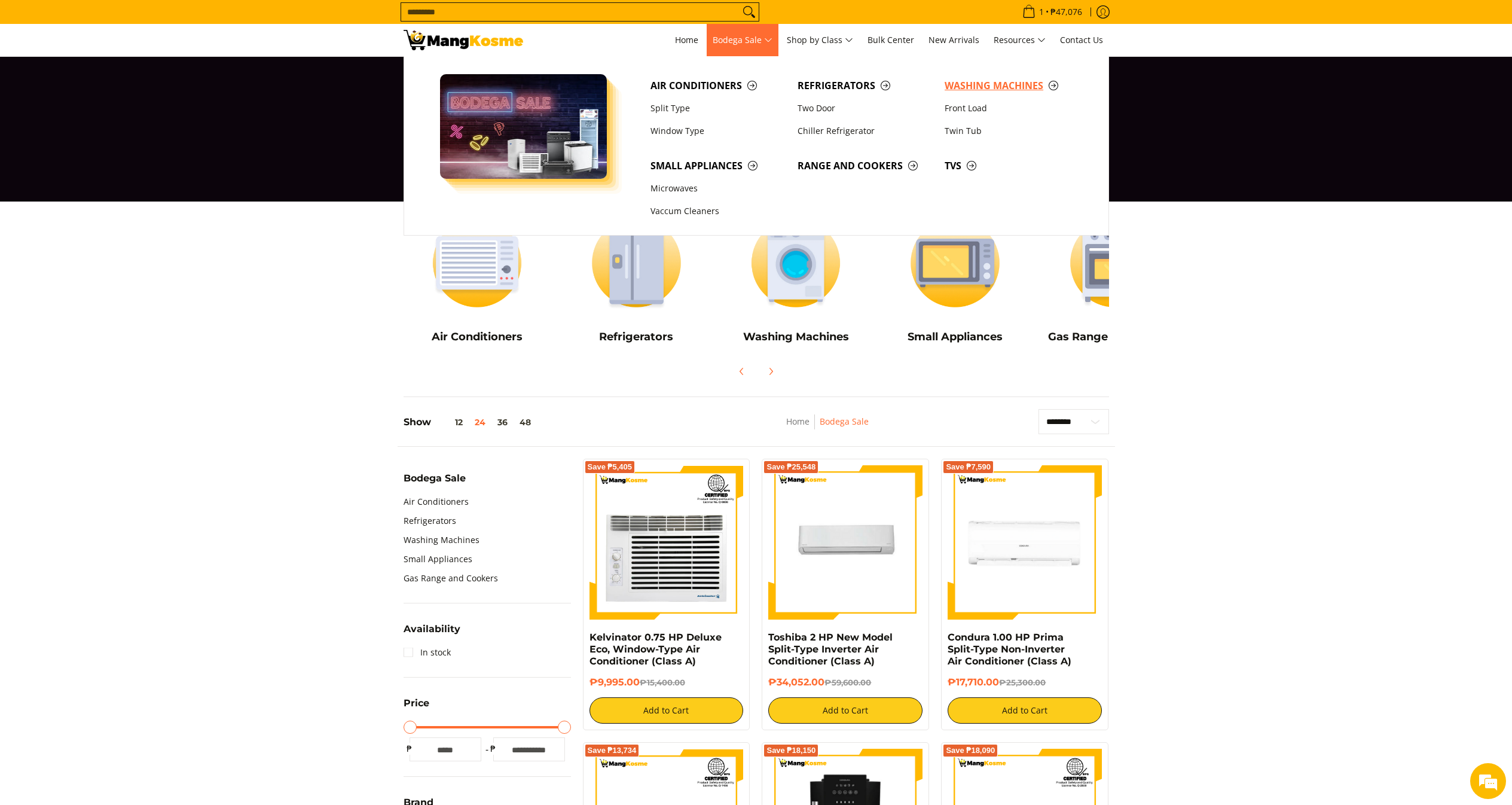
click at [964, 79] on span "Washing Machines" at bounding box center [1012, 85] width 135 height 15
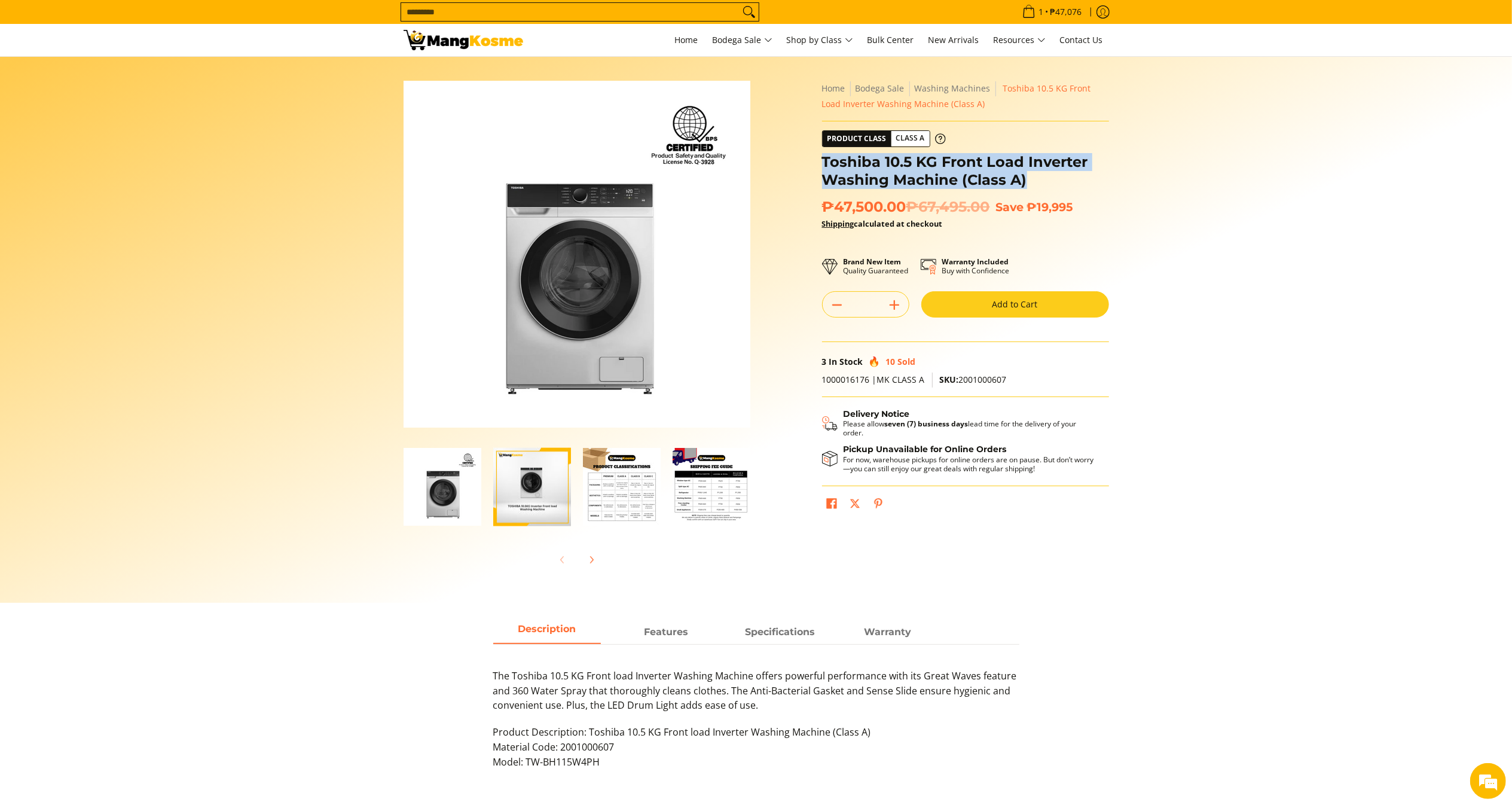
drag, startPoint x: 1039, startPoint y: 181, endPoint x: 823, endPoint y: 165, distance: 216.6
click at [823, 165] on h1 "Toshiba 10.5 KG Front Load Inverter Washing Machine (Class A)" at bounding box center [965, 170] width 287 height 36
copy h1 "Toshiba 10.5 KG Front Load Inverter Washing Machine (Class A)"
drag, startPoint x: 906, startPoint y: 210, endPoint x: 823, endPoint y: 201, distance: 83.5
click at [823, 203] on span "₱47,500.00 ₱67,495.00" at bounding box center [906, 207] width 168 height 18
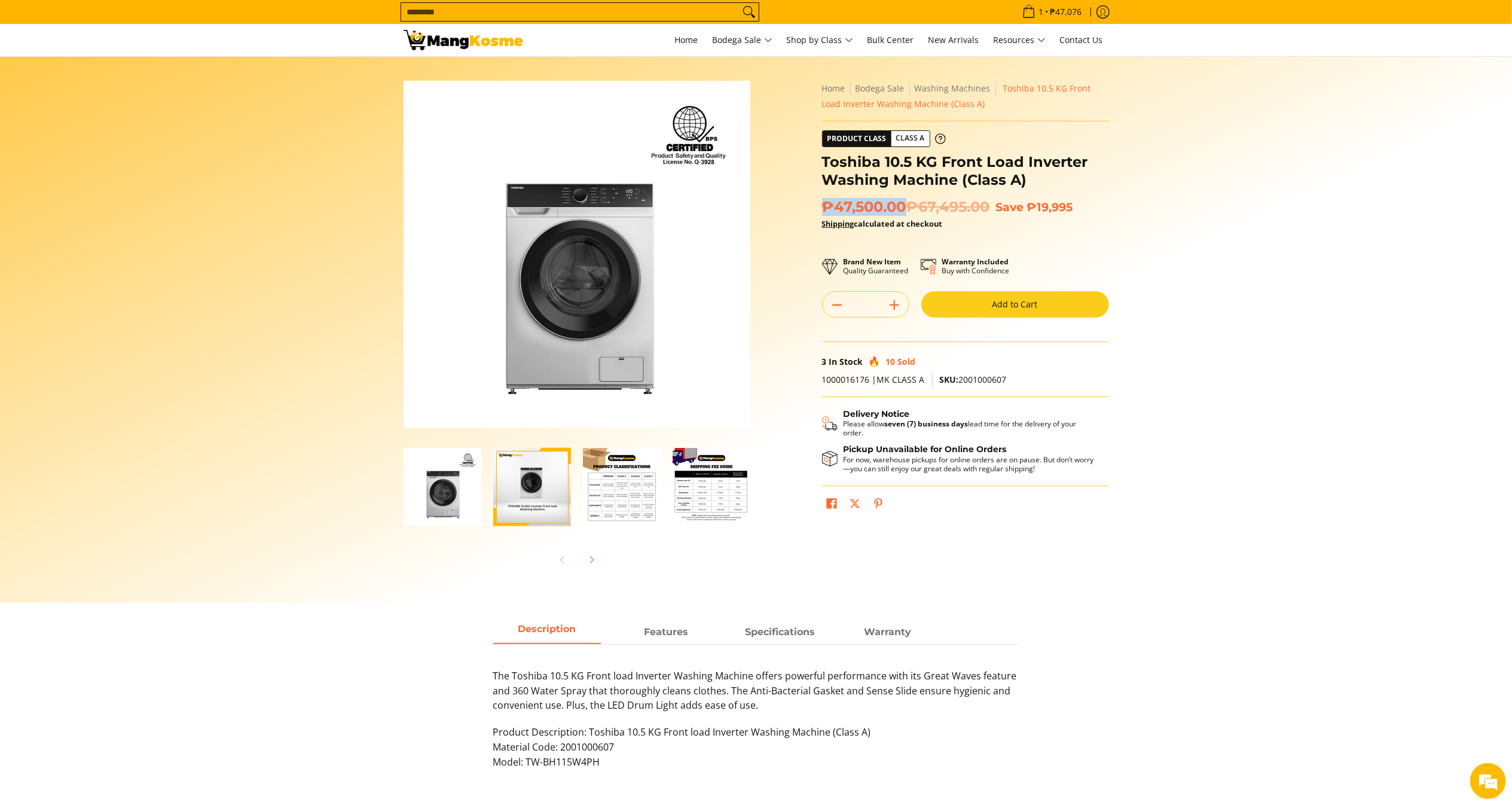
copy span "₱47,500.00"
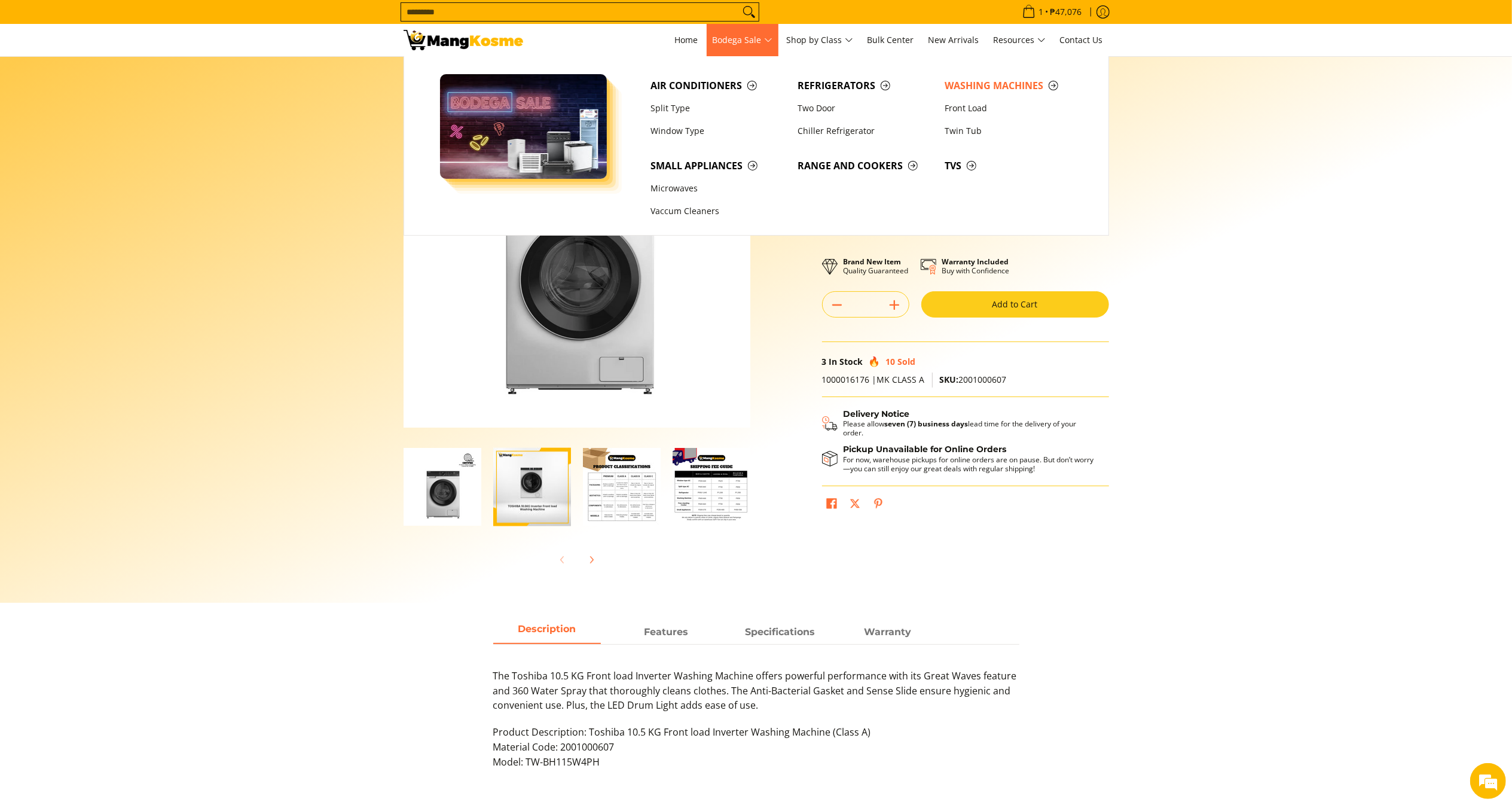
click at [754, 43] on span "Bodega Sale" at bounding box center [742, 40] width 60 height 15
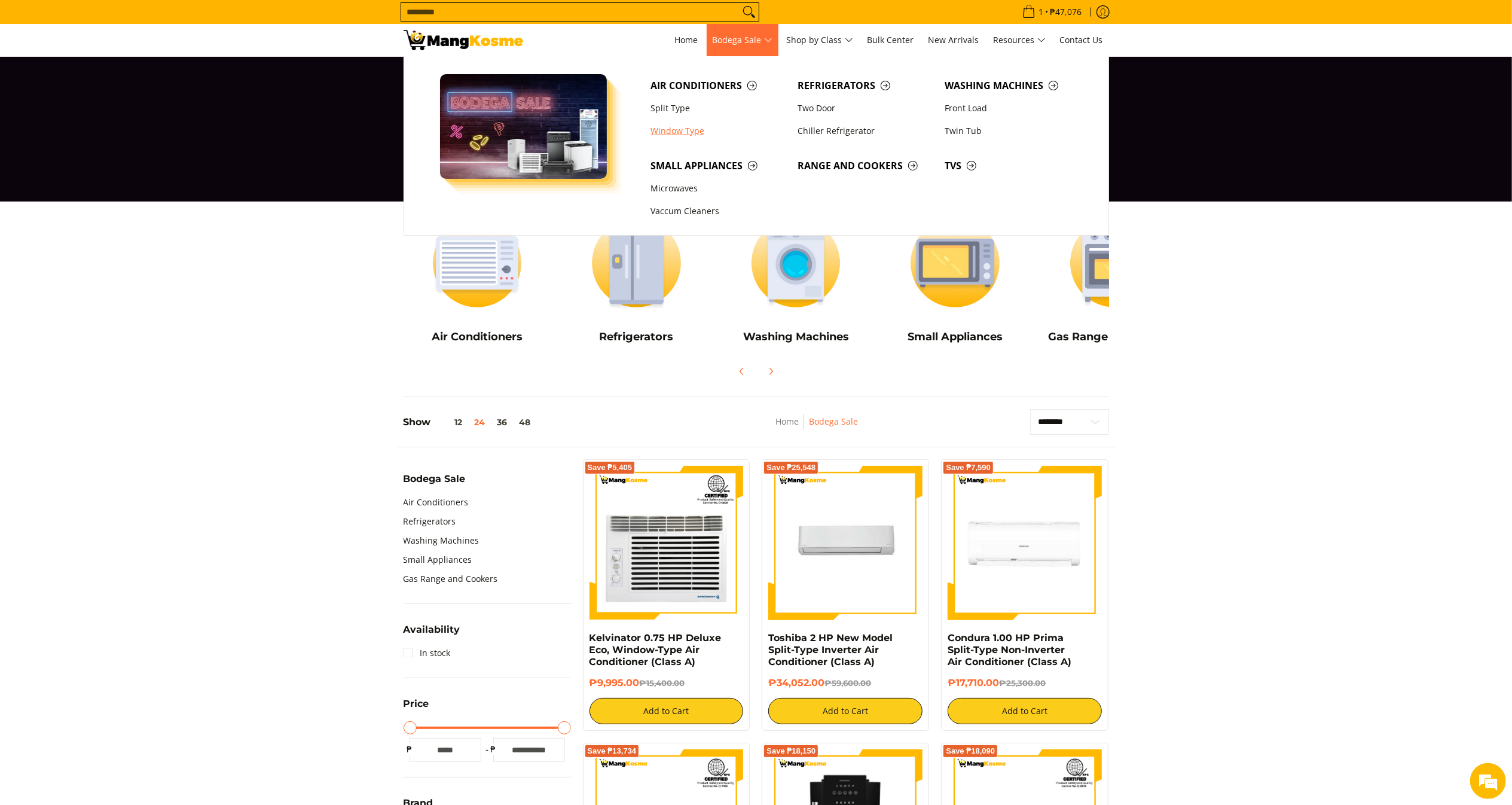
click at [696, 127] on link "Window Type" at bounding box center [718, 131] width 147 height 23
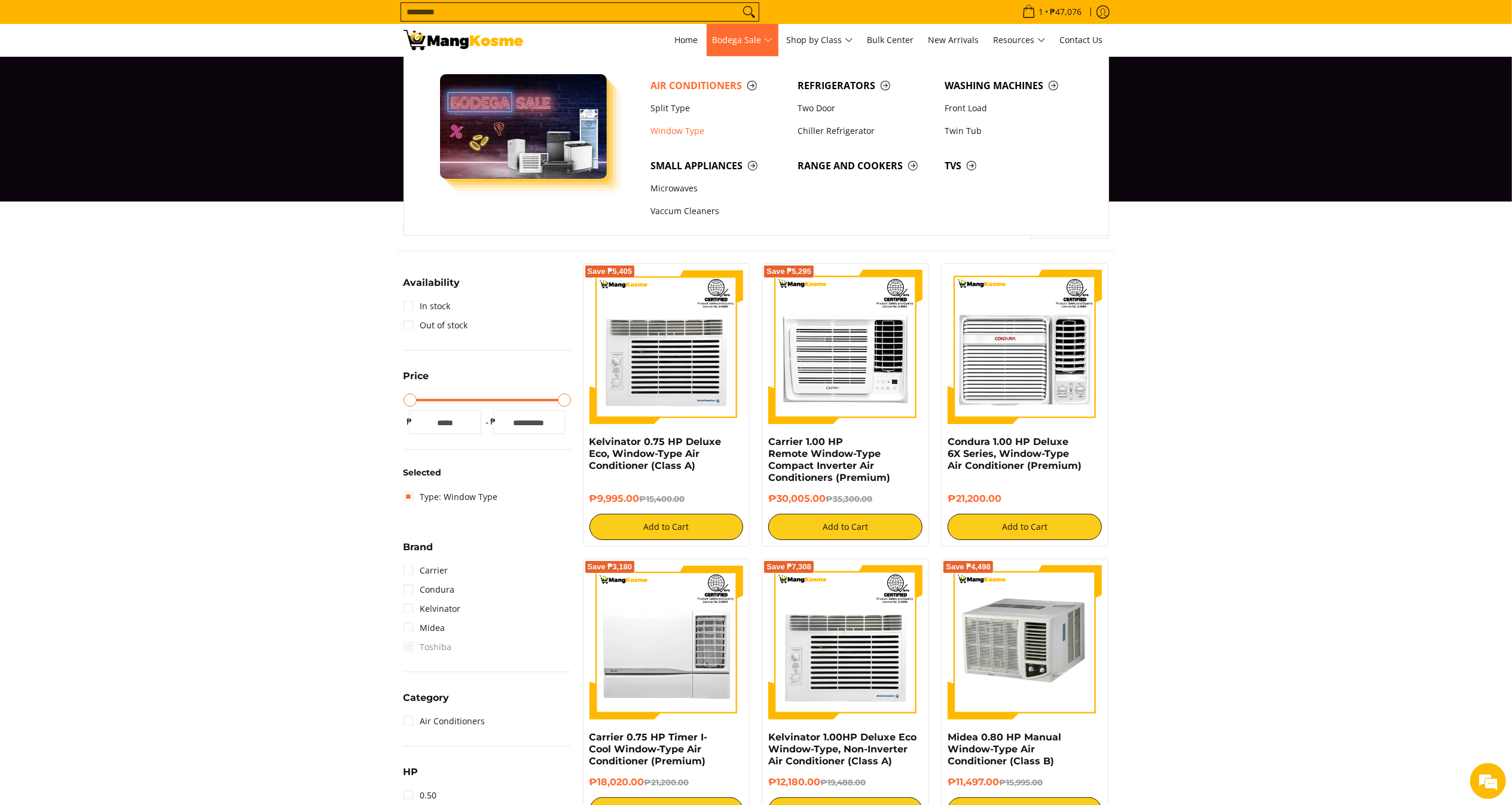
click at [760, 38] on span "Bodega Sale" at bounding box center [742, 40] width 60 height 15
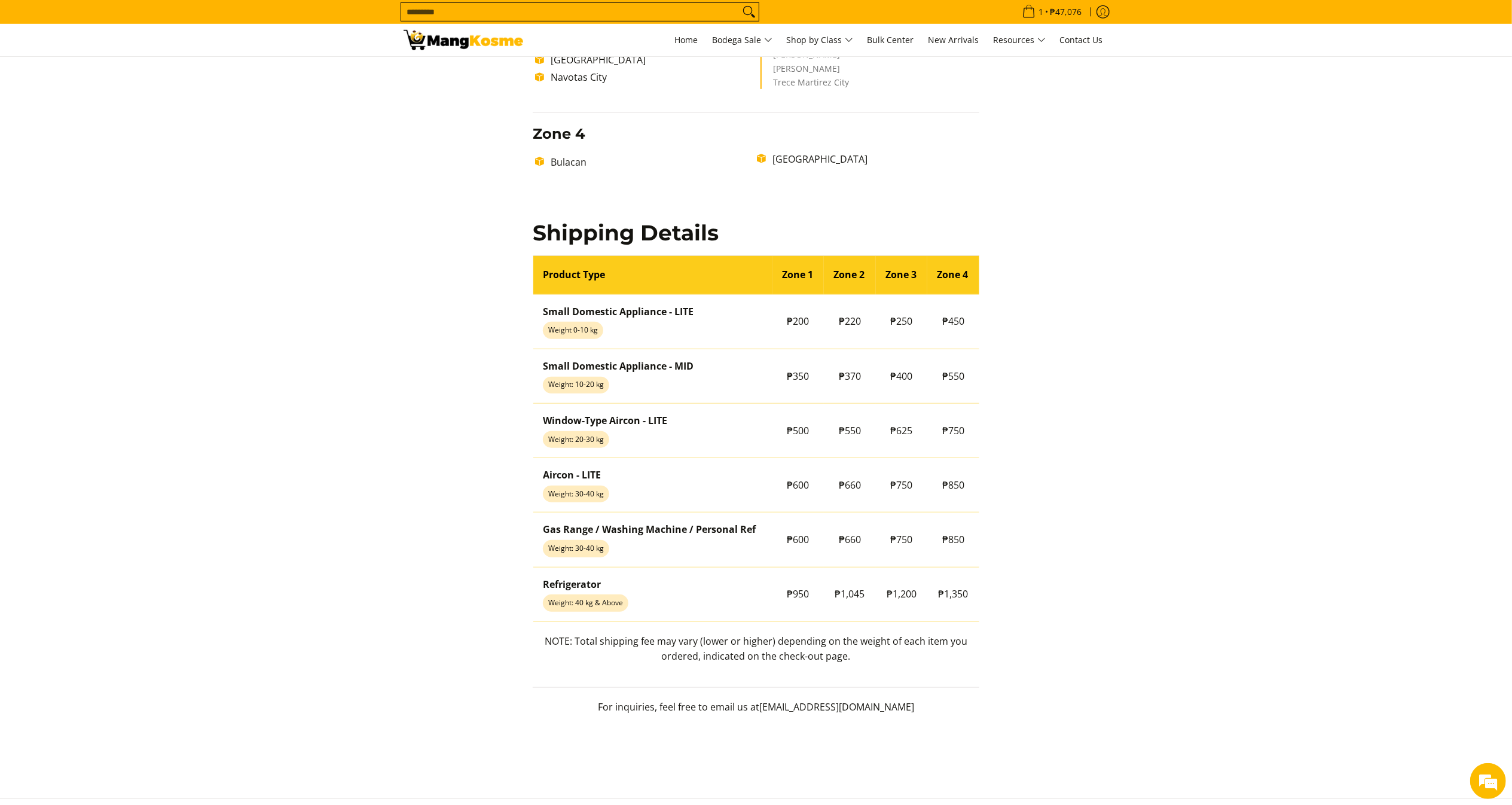
scroll to position [826, 0]
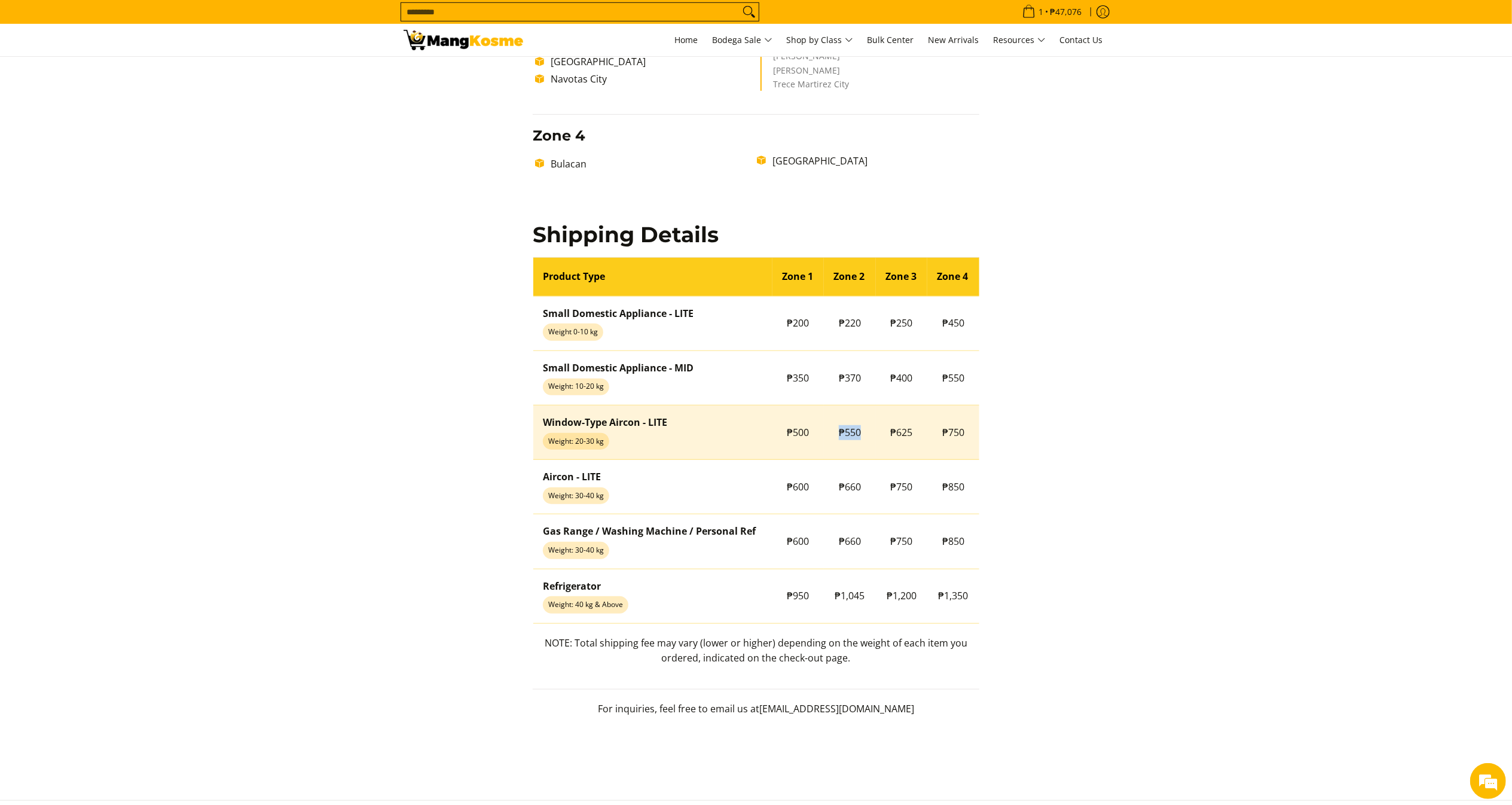
drag, startPoint x: 835, startPoint y: 433, endPoint x: 861, endPoint y: 439, distance: 26.7
click at [861, 439] on td "₱550" at bounding box center [849, 432] width 52 height 54
copy span "₱550"
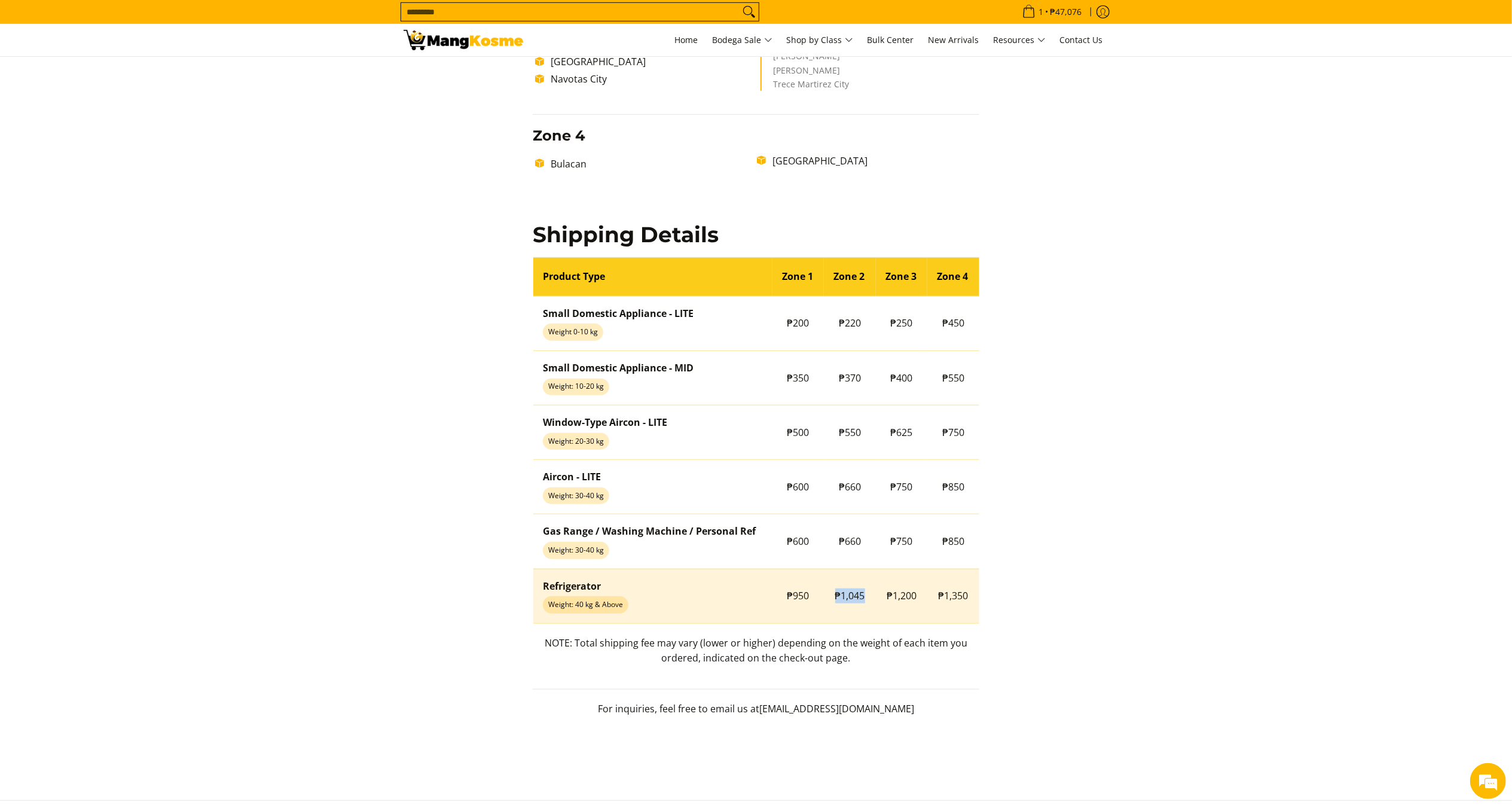
drag, startPoint x: 826, startPoint y: 607, endPoint x: 885, endPoint y: 609, distance: 59.0
click at [885, 609] on tr "Refrigerator Weight: 40 kg & Above ₱950 ₱1,045 ₱1,200 ₱1,350" at bounding box center [756, 596] width 446 height 54
copy tr "₱1,045"
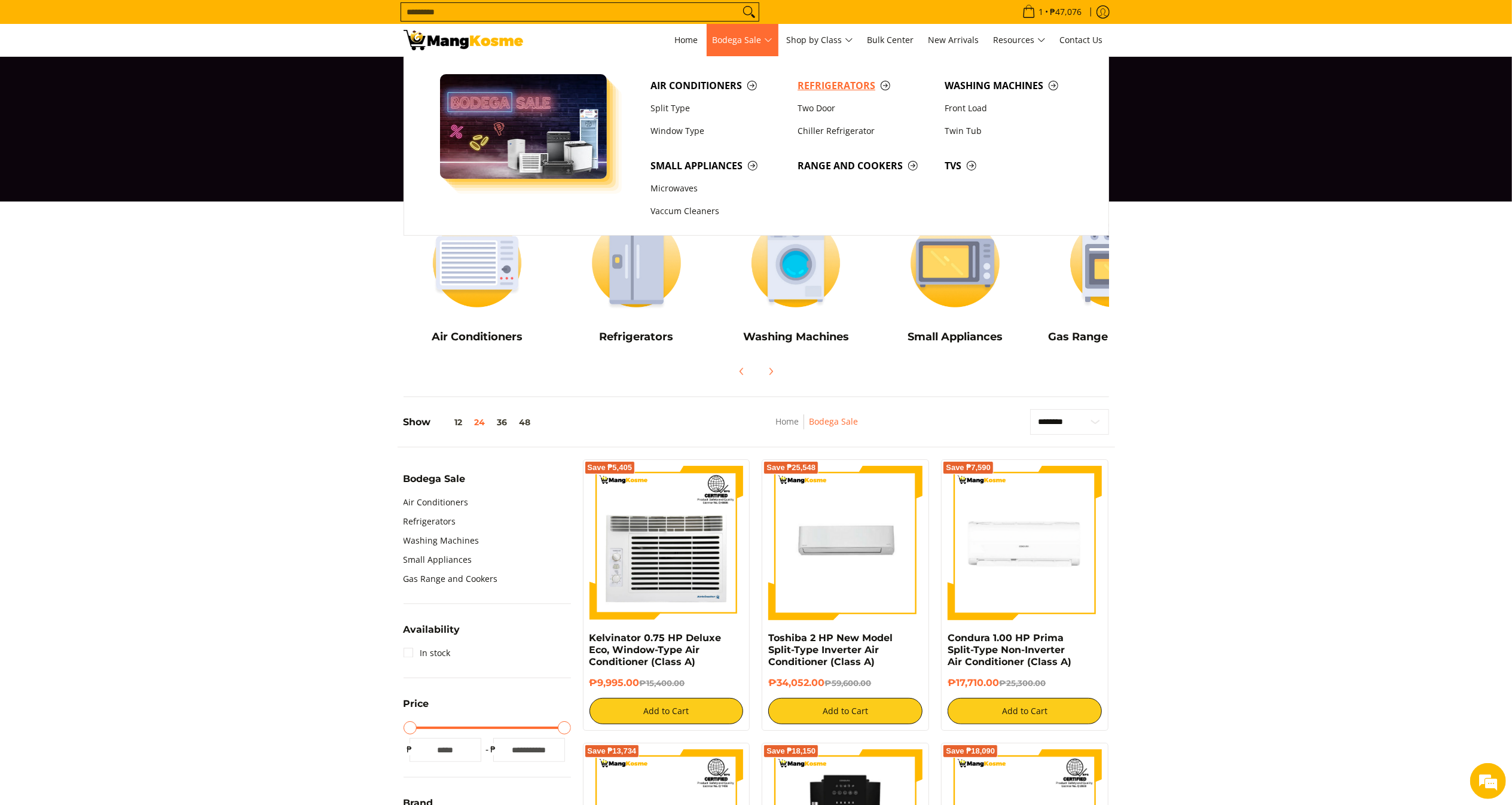
click at [845, 88] on span "Refrigerators" at bounding box center [865, 85] width 135 height 15
